Goal: Transaction & Acquisition: Purchase product/service

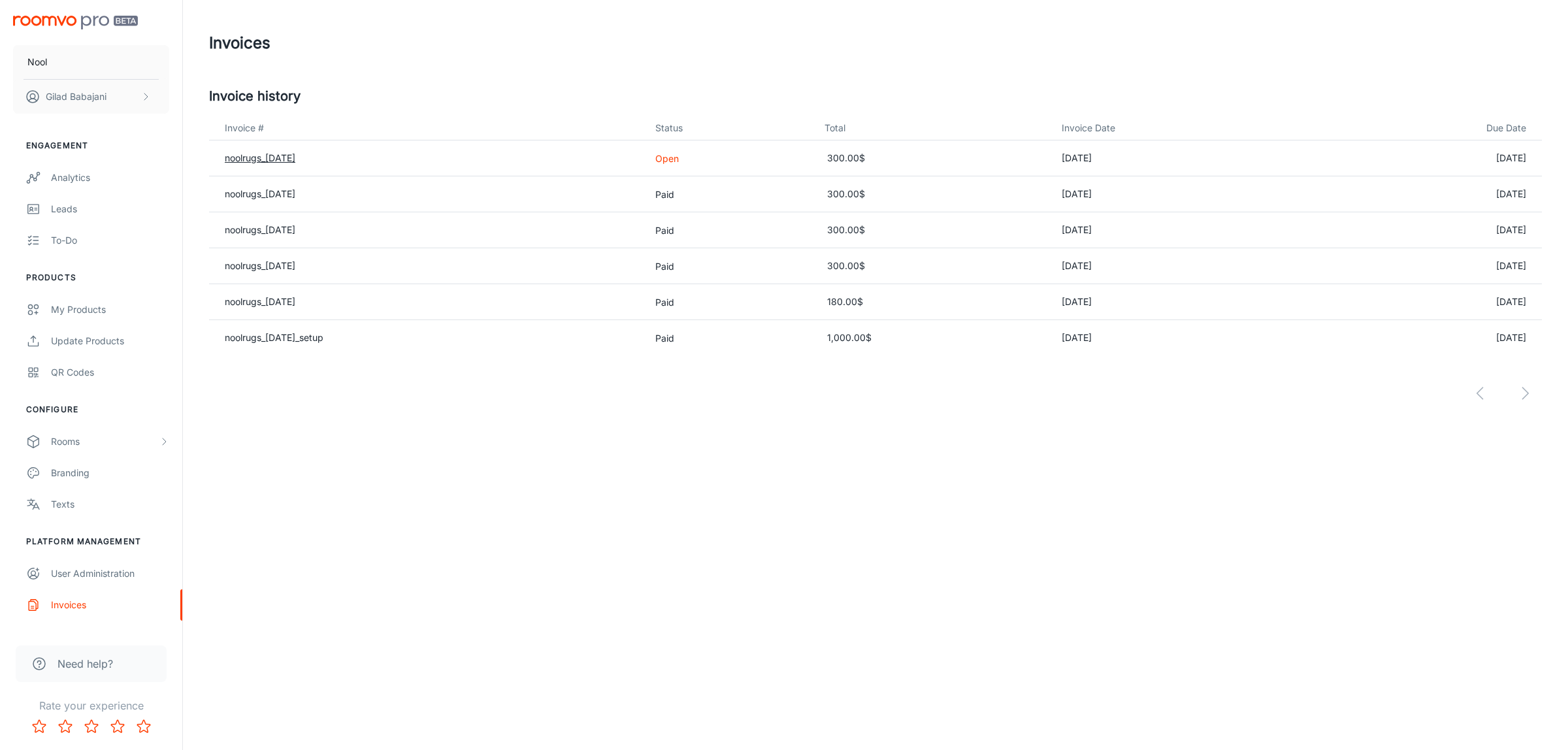
click at [295, 160] on link "noolrugs_[DATE]" at bounding box center [260, 157] width 71 height 11
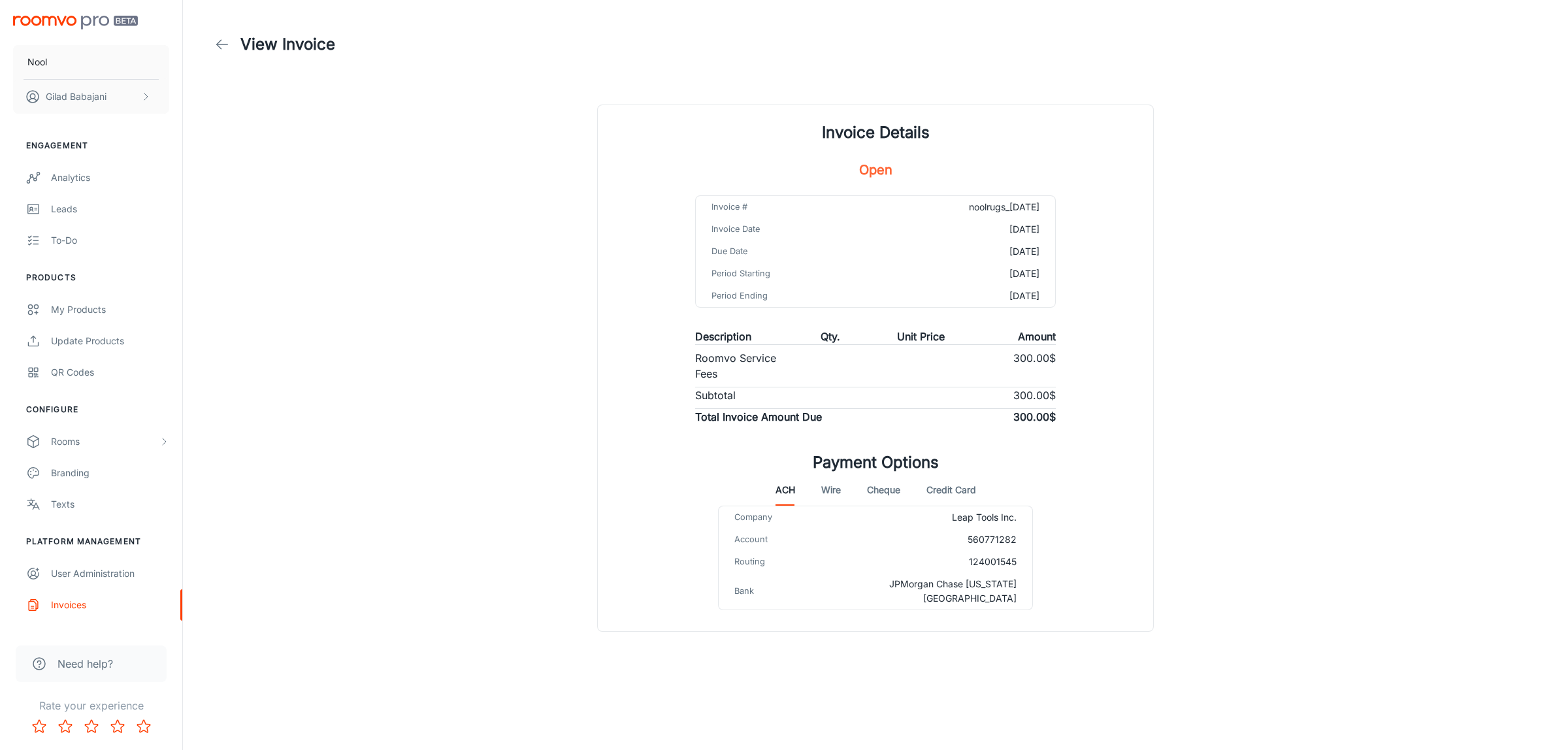
click at [966, 493] on button "Credit Card" at bounding box center [951, 489] width 49 height 31
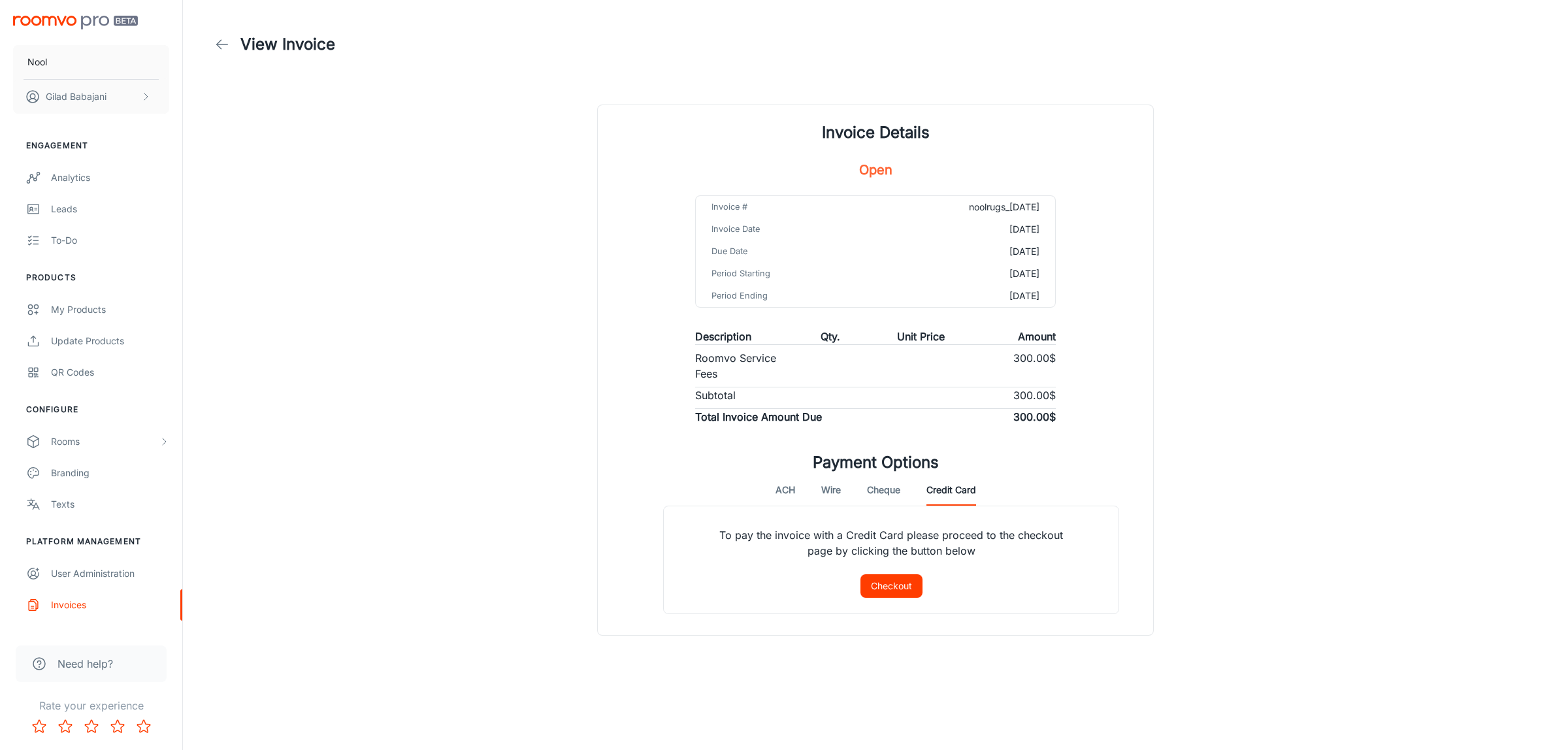
click at [907, 581] on button "Checkout" at bounding box center [891, 585] width 62 height 23
